Goal: Find specific page/section: Find specific page/section

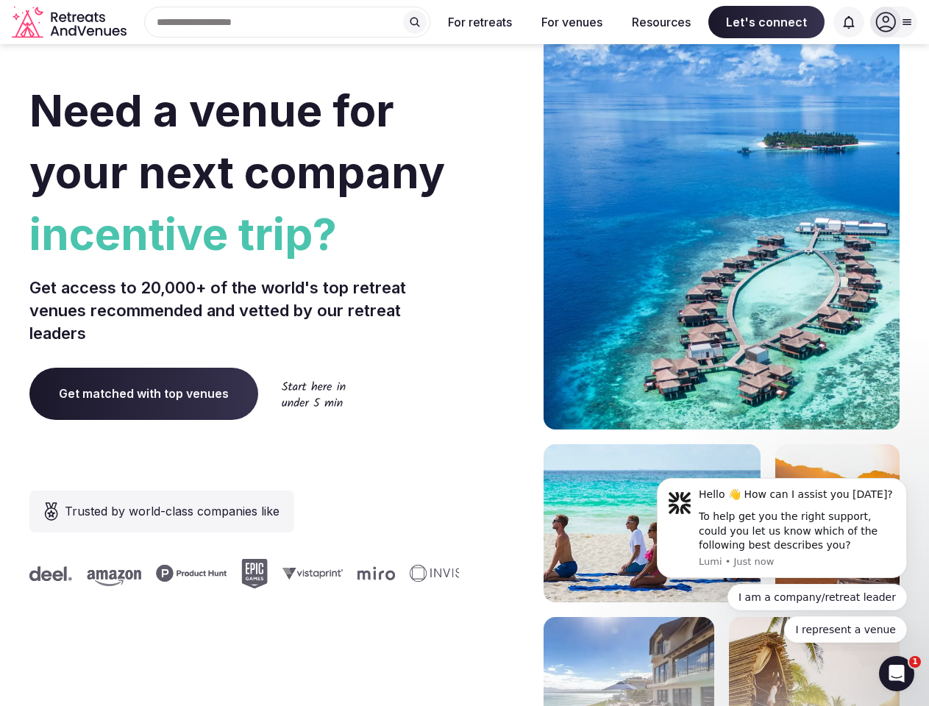
click at [464, 353] on div "Need a venue for your next company incentive trip? Get access to 20,000+ of the…" at bounding box center [464, 440] width 870 height 887
click at [288, 22] on div "Search Popular Destinations [GEOGRAPHIC_DATA], [GEOGRAPHIC_DATA] [GEOGRAPHIC_DA…" at bounding box center [281, 22] width 298 height 31
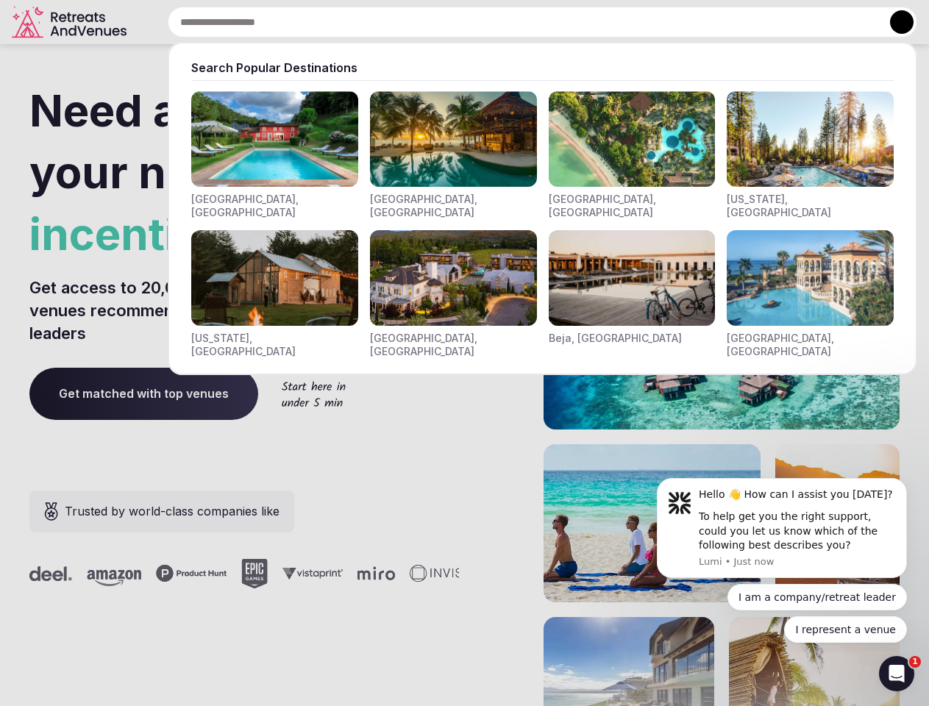
click at [415, 22] on input "text" at bounding box center [543, 22] width 750 height 31
click at [480, 22] on input "text" at bounding box center [543, 22] width 750 height 31
click at [572, 22] on input "text" at bounding box center [543, 22] width 750 height 31
click at [661, 22] on input "text" at bounding box center [543, 22] width 750 height 31
click at [767, 22] on input "text" at bounding box center [543, 22] width 750 height 31
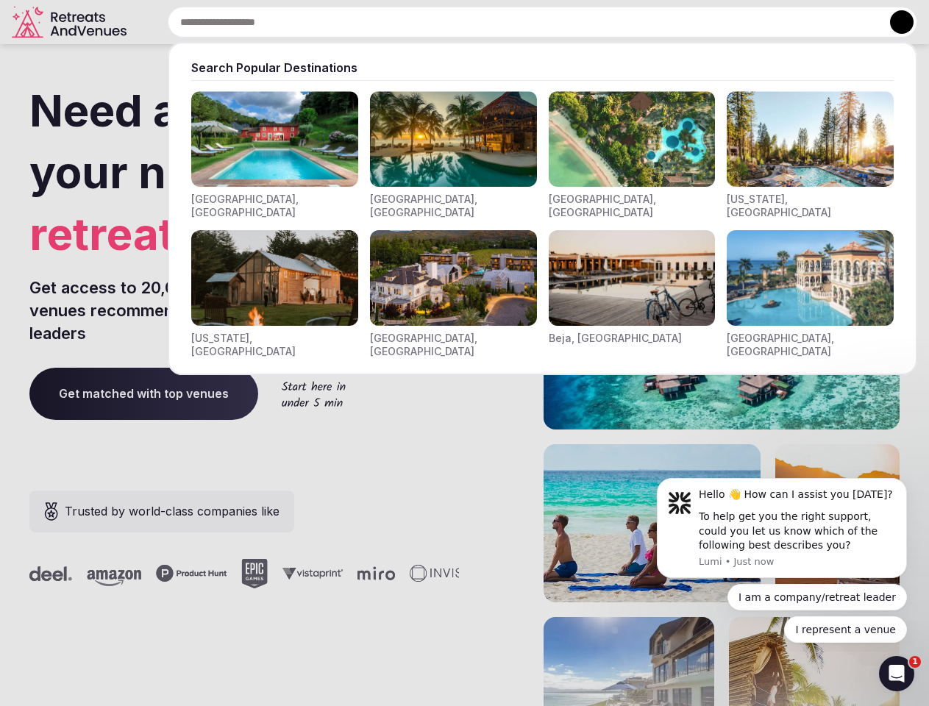
click at [849, 22] on input "text" at bounding box center [543, 22] width 750 height 31
